Goal: Task Accomplishment & Management: Manage account settings

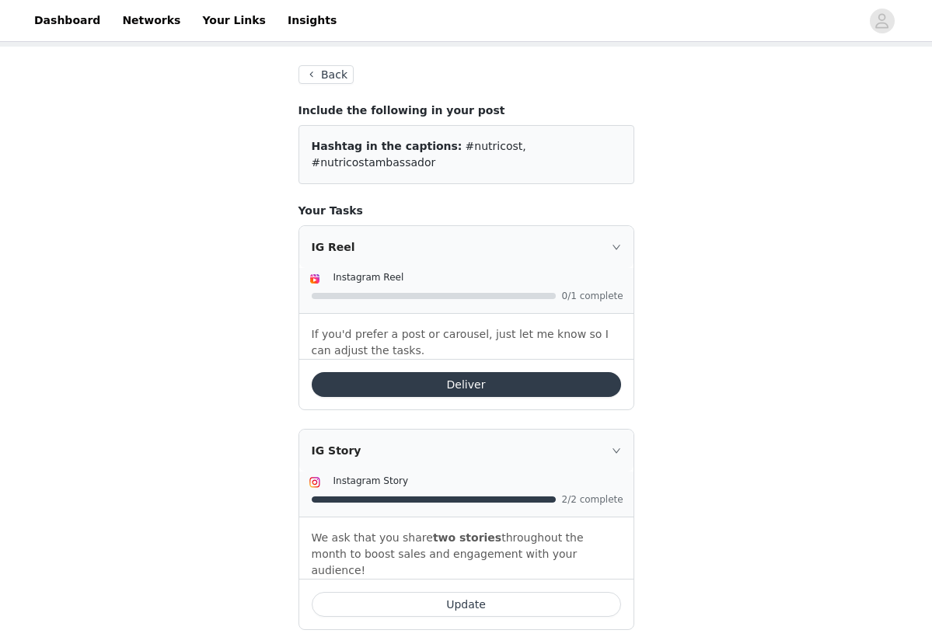
scroll to position [64, 0]
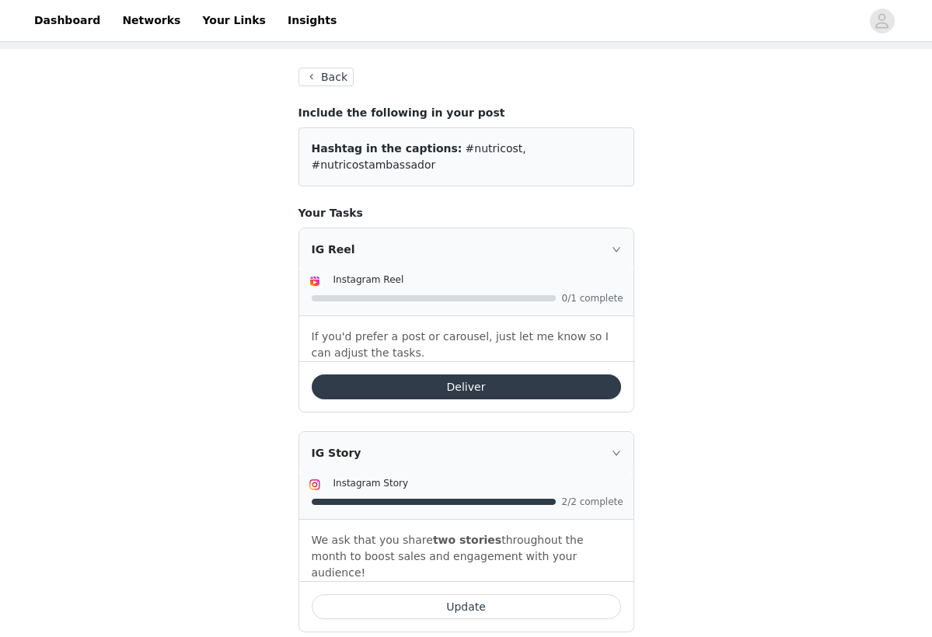
click at [332, 71] on button "Back" at bounding box center [326, 77] width 56 height 19
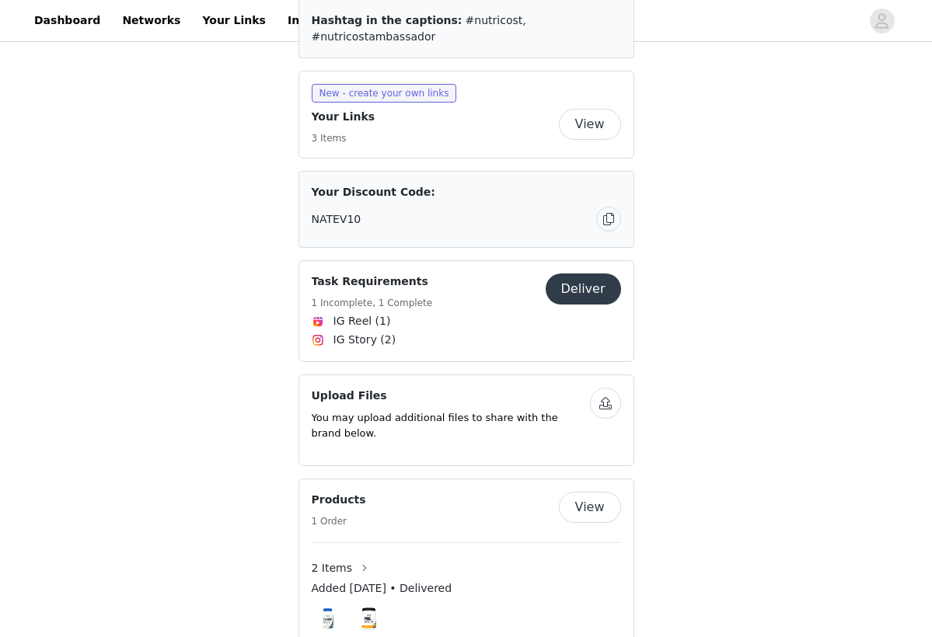
scroll to position [758, 0]
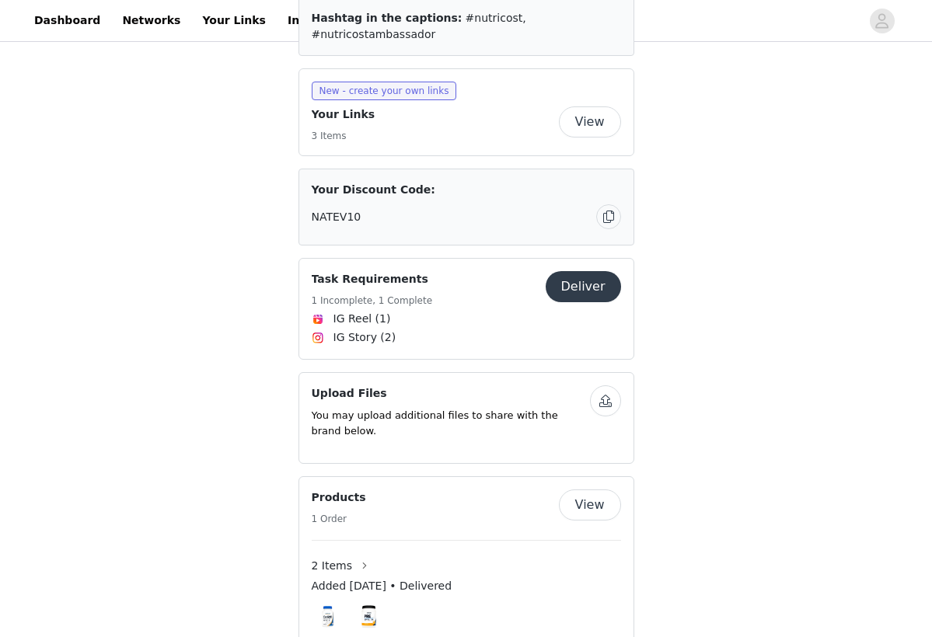
click at [583, 302] on button "Deliver" at bounding box center [583, 286] width 75 height 31
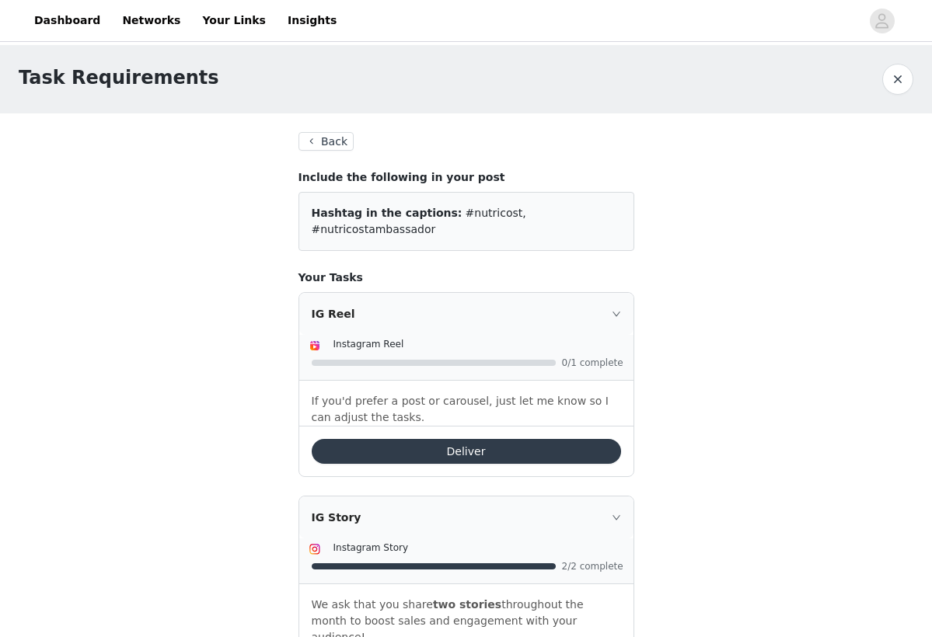
click at [325, 133] on button "Back" at bounding box center [326, 141] width 56 height 19
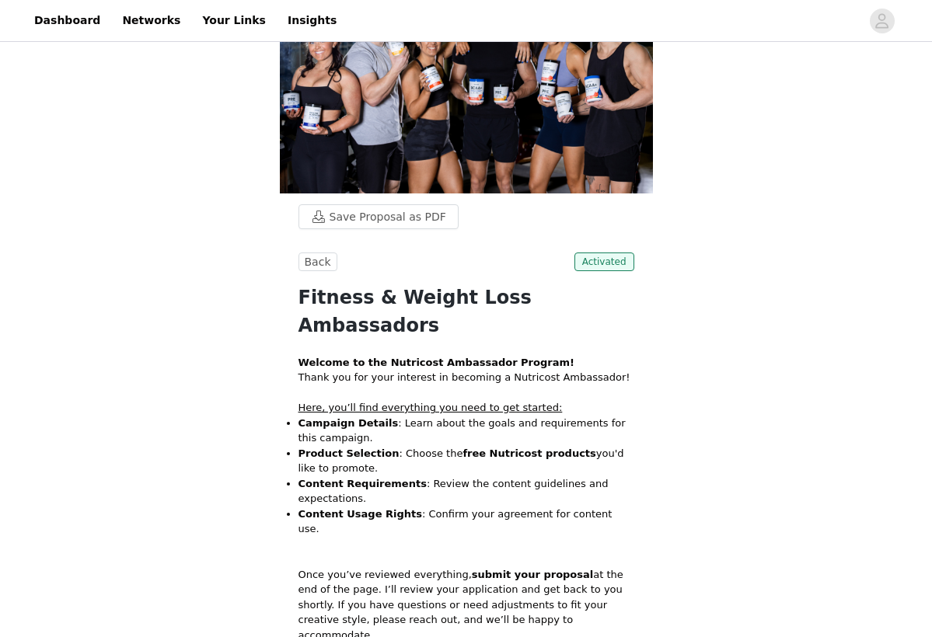
scroll to position [103, 0]
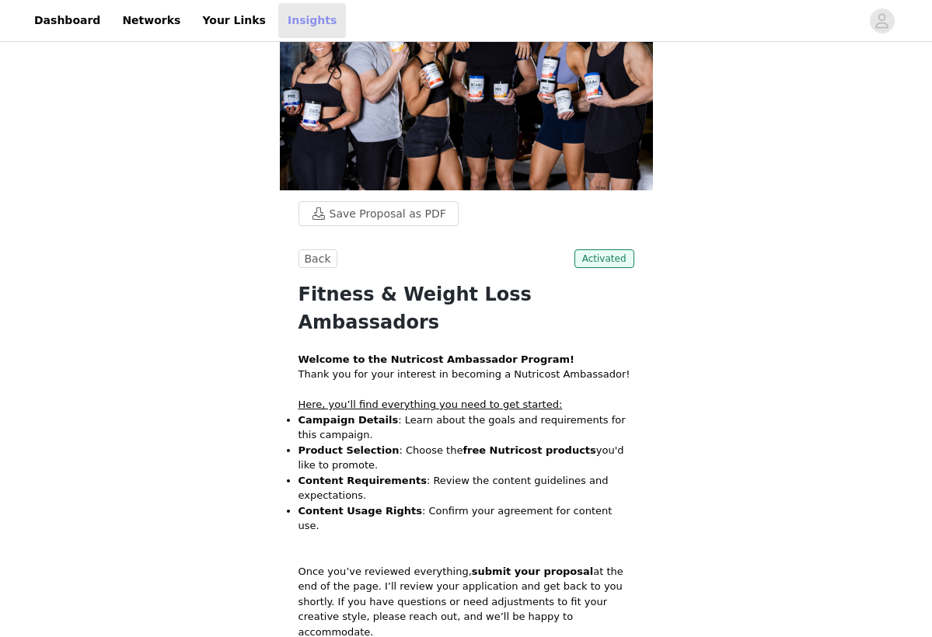
click at [292, 23] on link "Insights" at bounding box center [312, 20] width 68 height 35
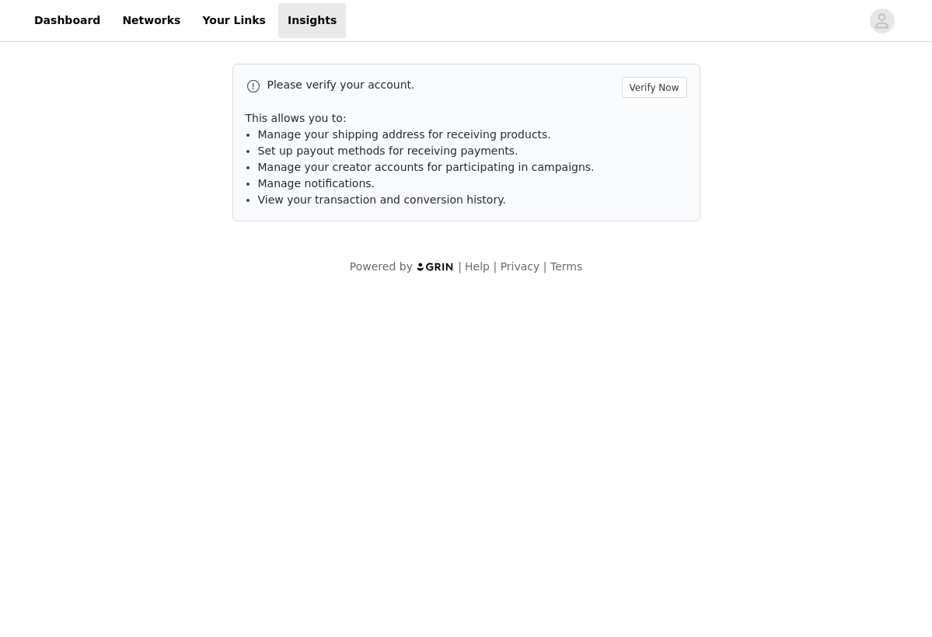
click at [660, 76] on div "Please verify your account. Verify Now This allows you to: Manage your shipping…" at bounding box center [466, 143] width 468 height 158
click at [659, 82] on button "Verify Now" at bounding box center [654, 87] width 65 height 21
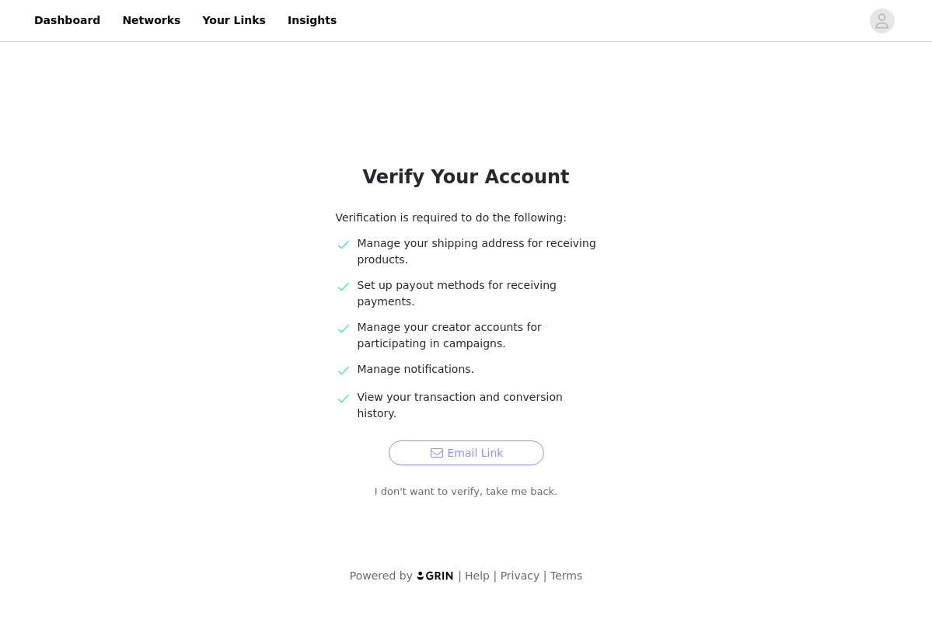
click at [493, 441] on button "Email Link" at bounding box center [466, 453] width 155 height 25
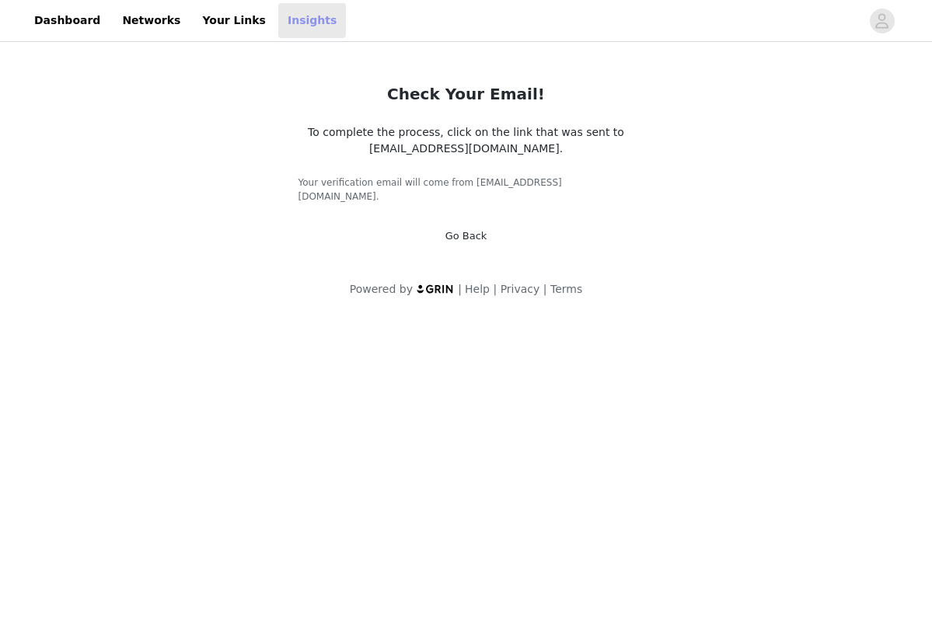
click at [305, 23] on link "Insights" at bounding box center [312, 20] width 68 height 35
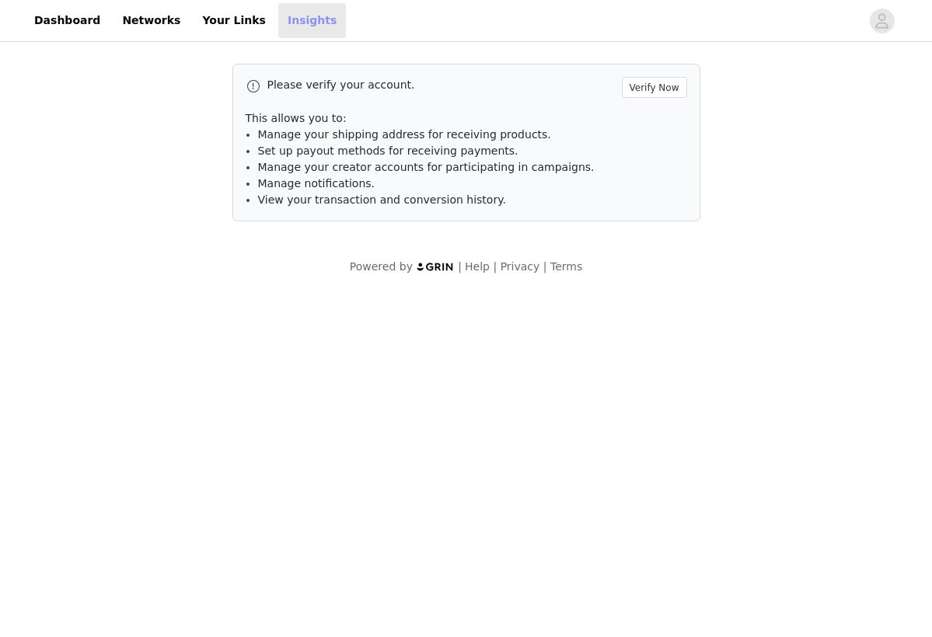
click at [305, 23] on link "Insights" at bounding box center [312, 20] width 68 height 35
click at [649, 85] on button "Verify Now" at bounding box center [654, 87] width 65 height 21
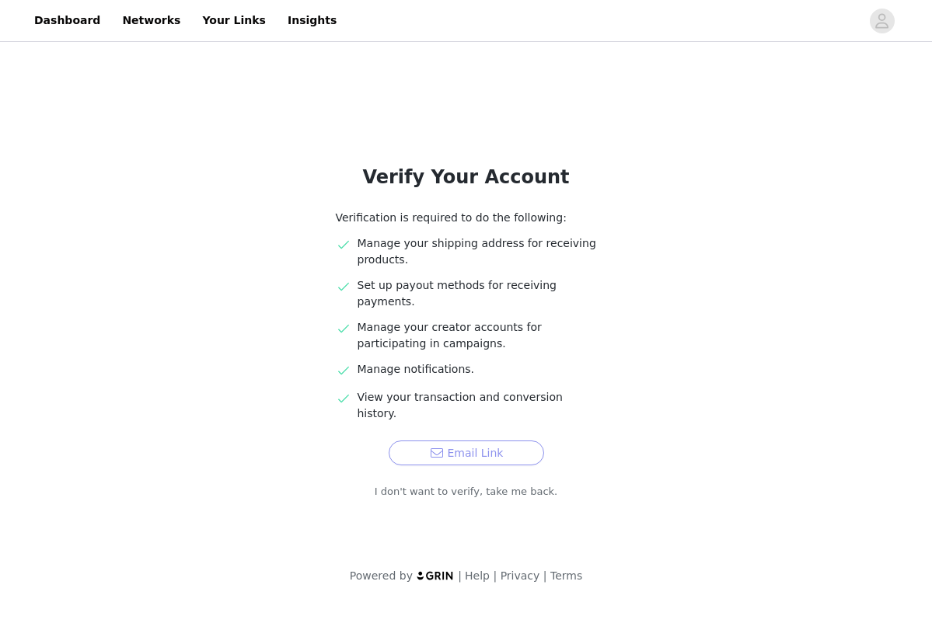
click at [476, 441] on button "Email Link" at bounding box center [466, 453] width 155 height 25
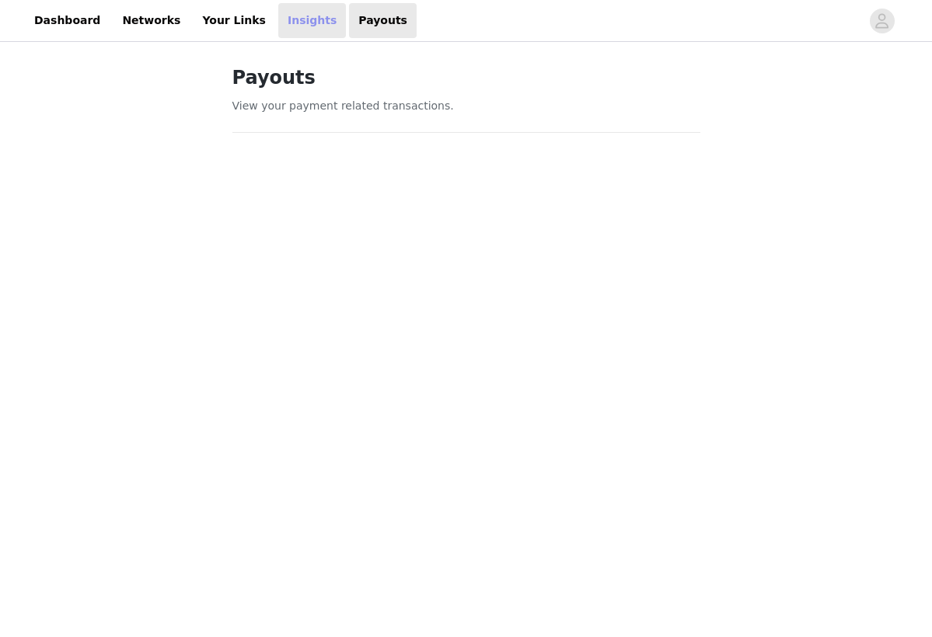
click at [291, 27] on link "Insights" at bounding box center [312, 20] width 68 height 35
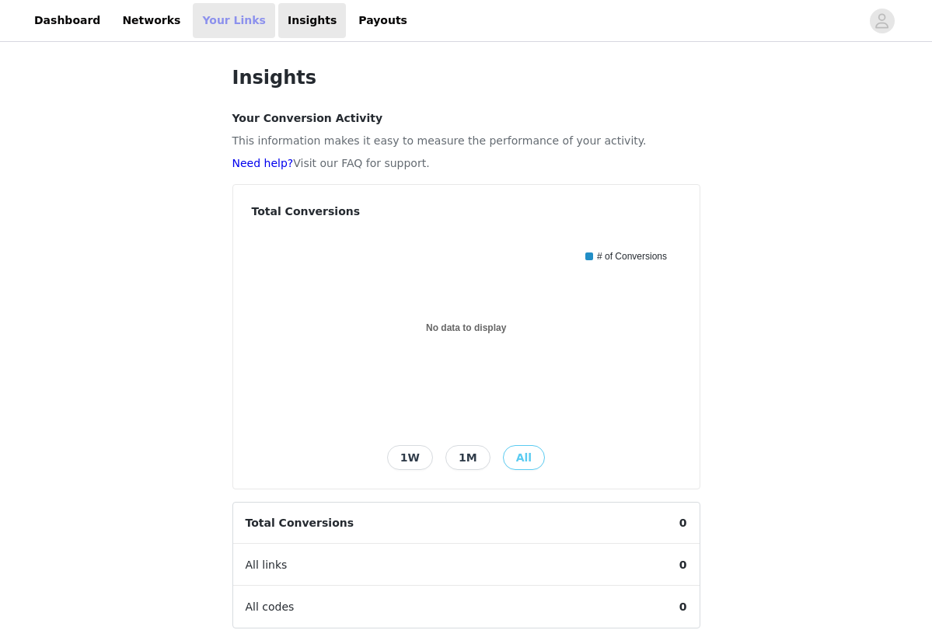
click at [212, 20] on link "Your Links" at bounding box center [234, 20] width 82 height 35
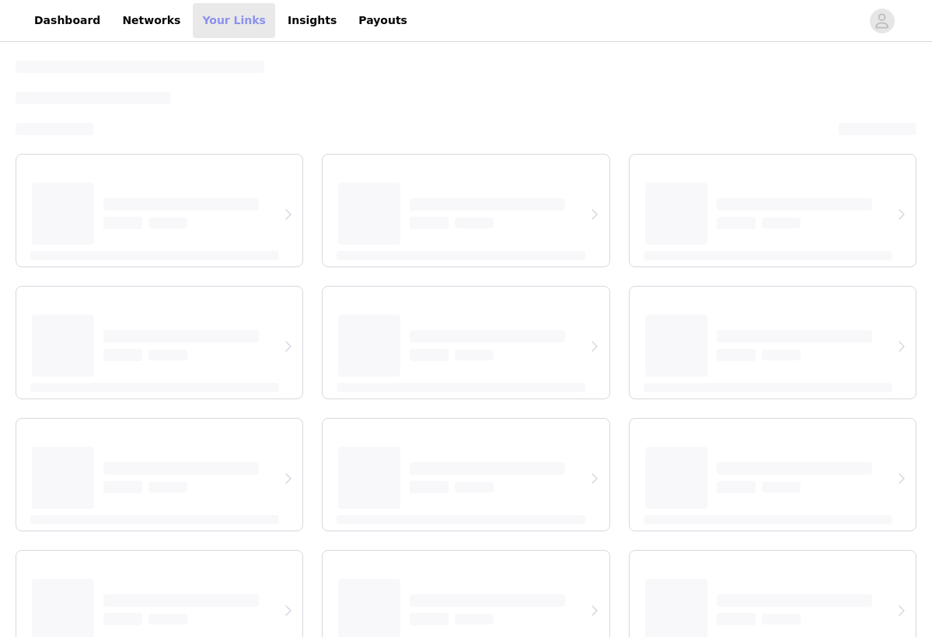
select select "12"
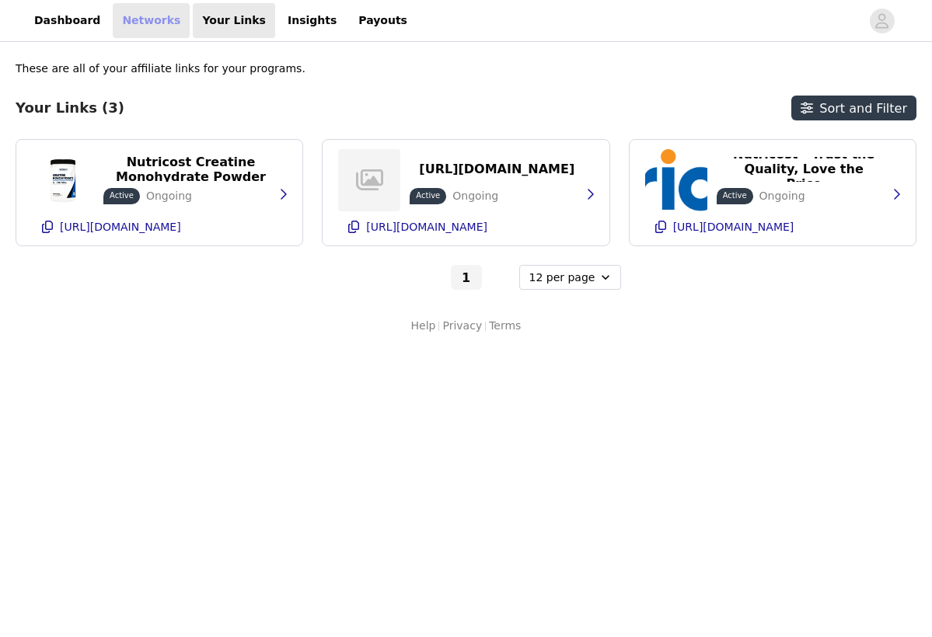
click at [133, 30] on link "Networks" at bounding box center [151, 20] width 77 height 35
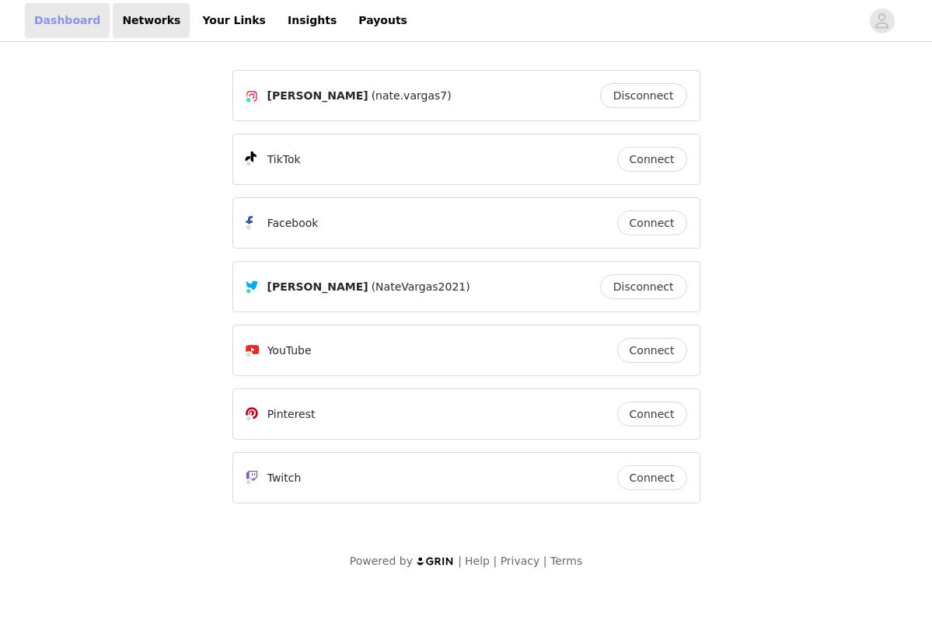
click at [68, 16] on link "Dashboard" at bounding box center [67, 20] width 85 height 35
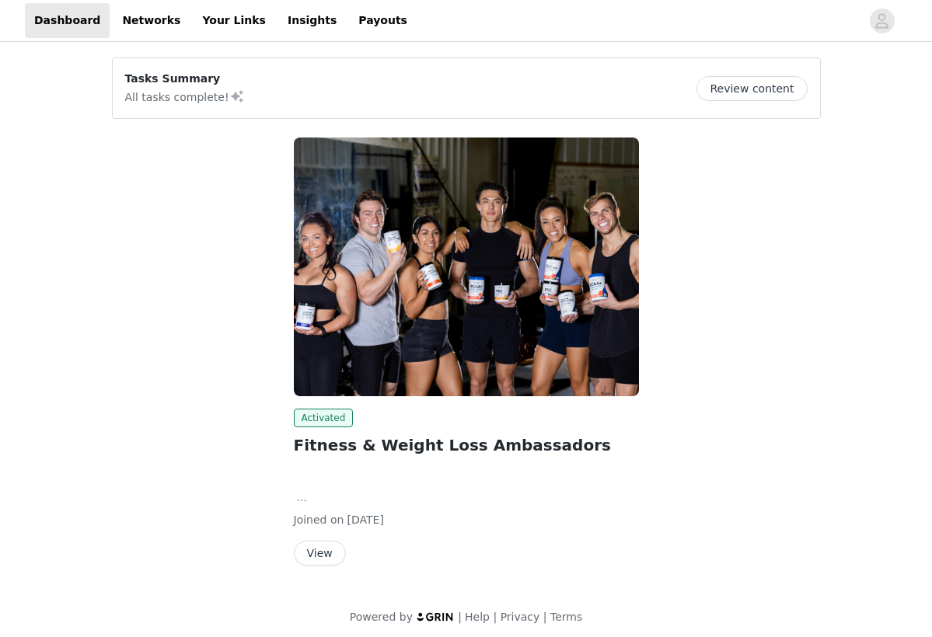
click at [784, 89] on button "Review content" at bounding box center [751, 88] width 110 height 25
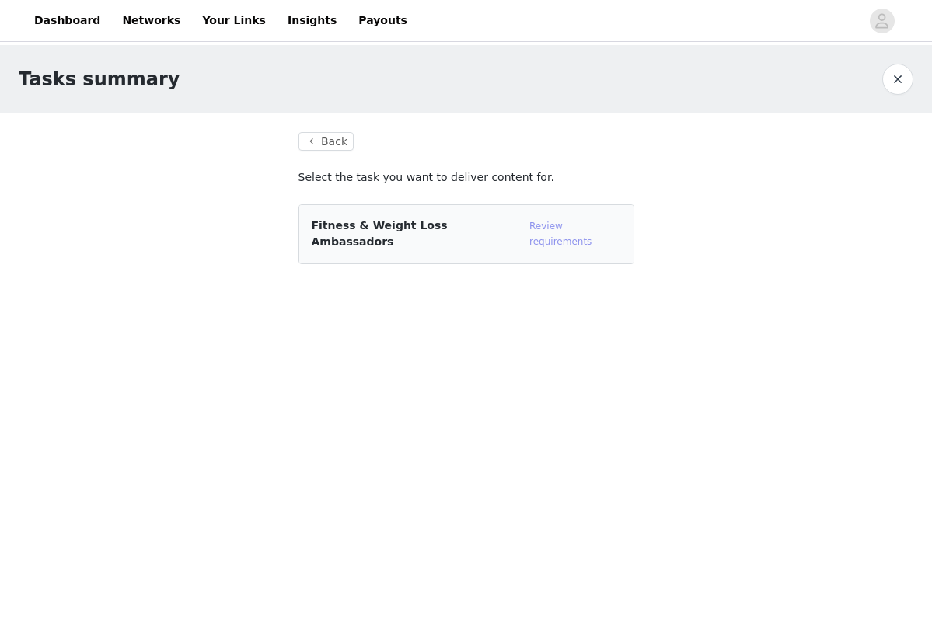
click at [566, 228] on link "Review requirements" at bounding box center [560, 234] width 62 height 26
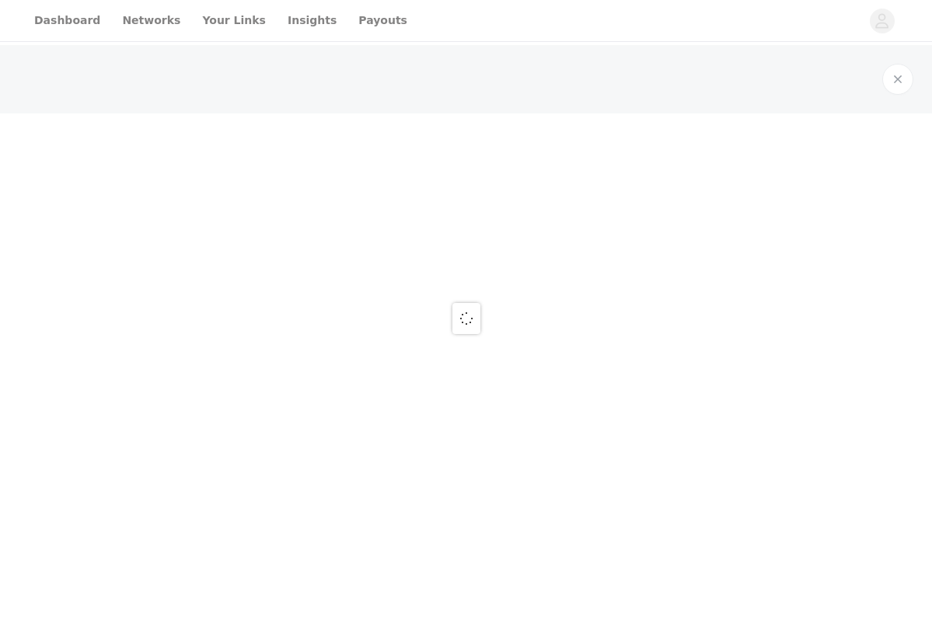
click at [566, 228] on div at bounding box center [466, 318] width 932 height 637
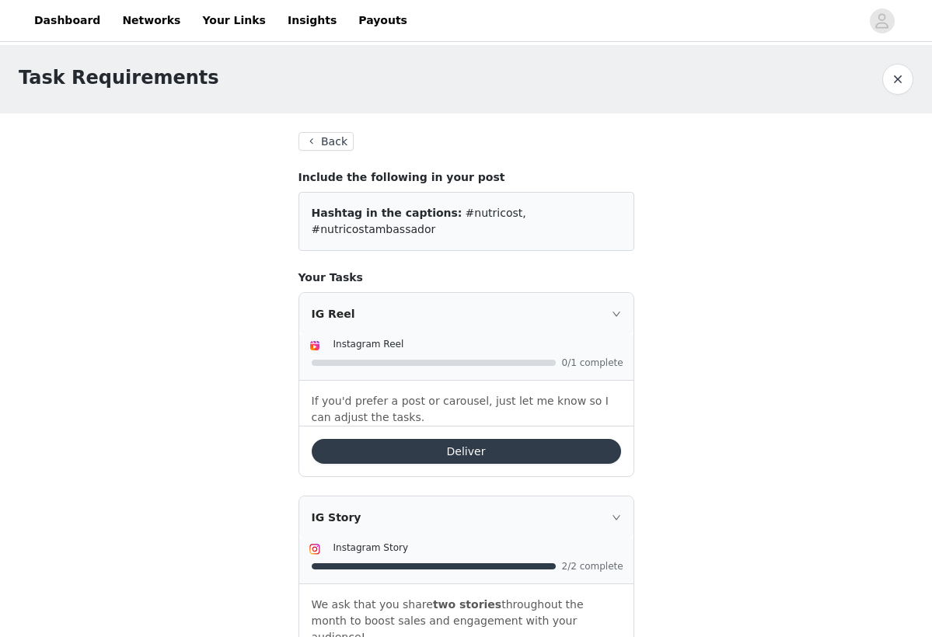
click at [322, 141] on button "Back" at bounding box center [326, 141] width 56 height 19
